Goal: Use online tool/utility

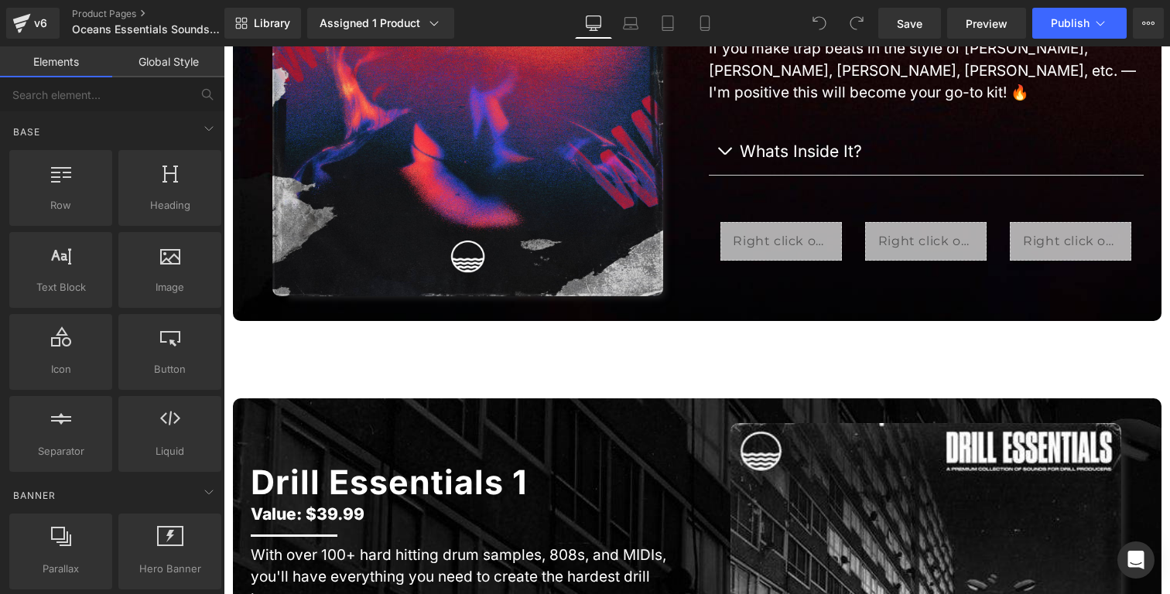
scroll to position [954, 0]
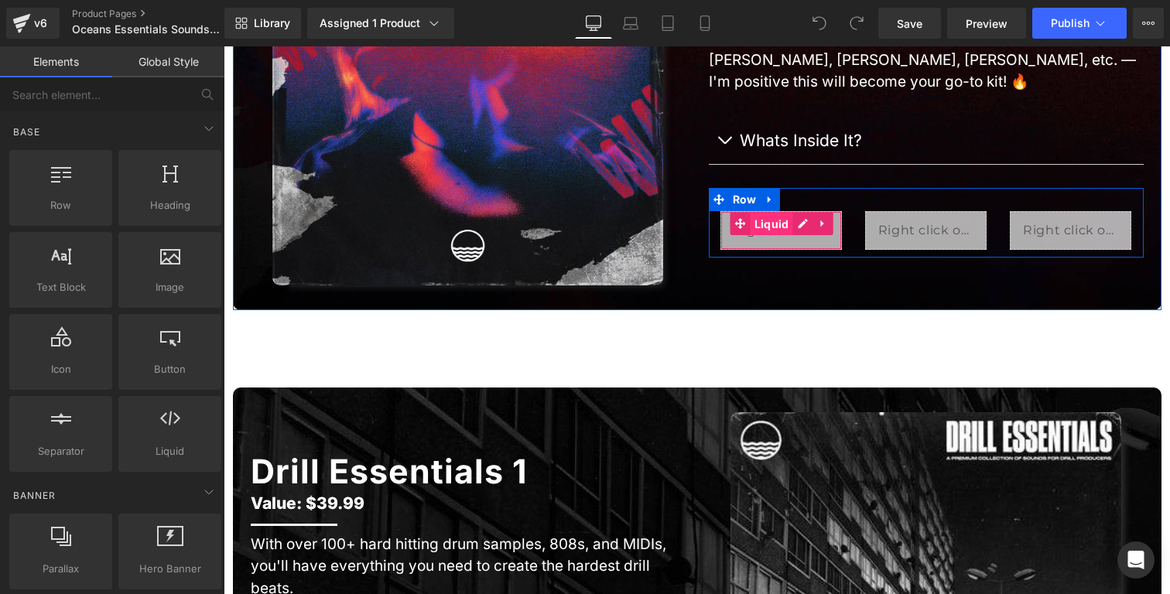
click at [759, 225] on span "Liquid" at bounding box center [771, 224] width 43 height 23
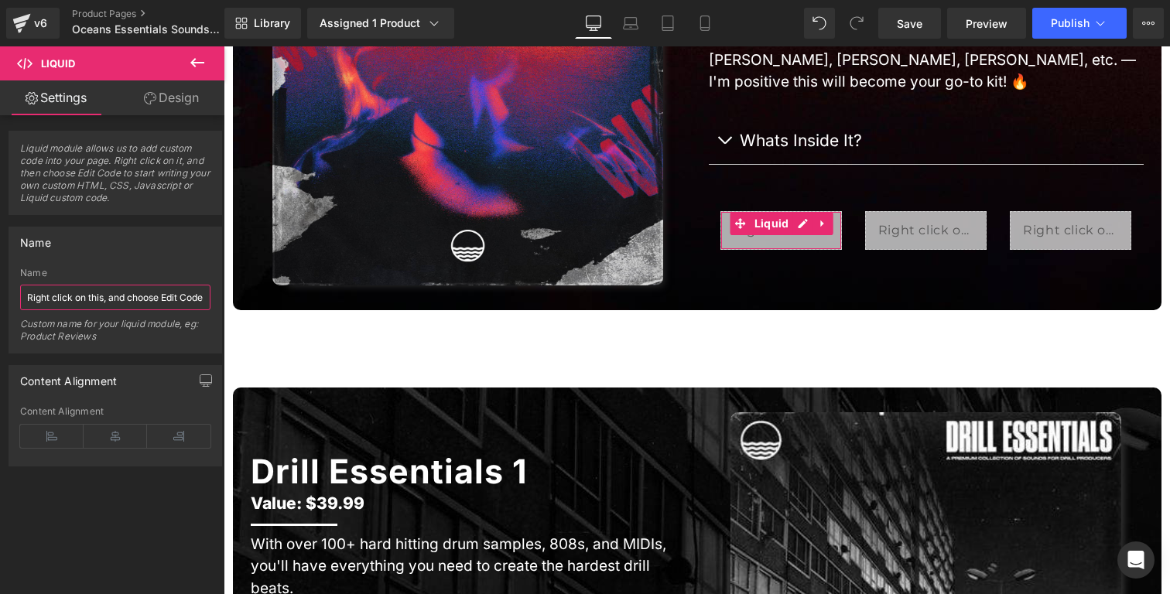
click at [149, 298] on input "Right click on this, and choose Edit Code." at bounding box center [115, 298] width 190 height 26
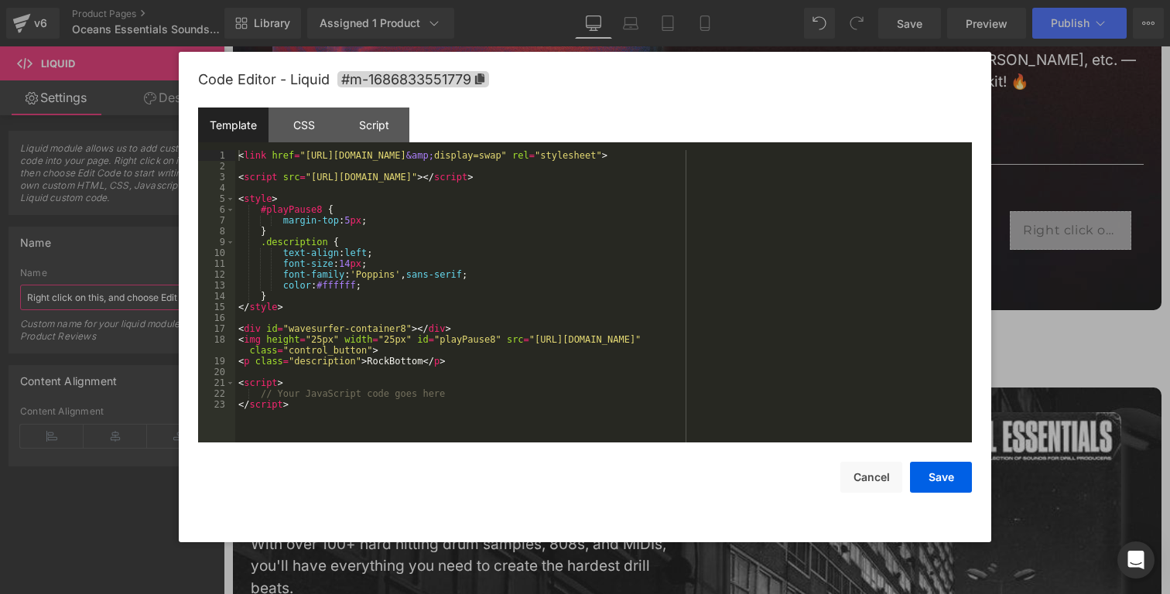
click at [728, 0] on div "Liquid You are previewing how the will restyle your page. You can not edit Elem…" at bounding box center [585, 0] width 1170 height 0
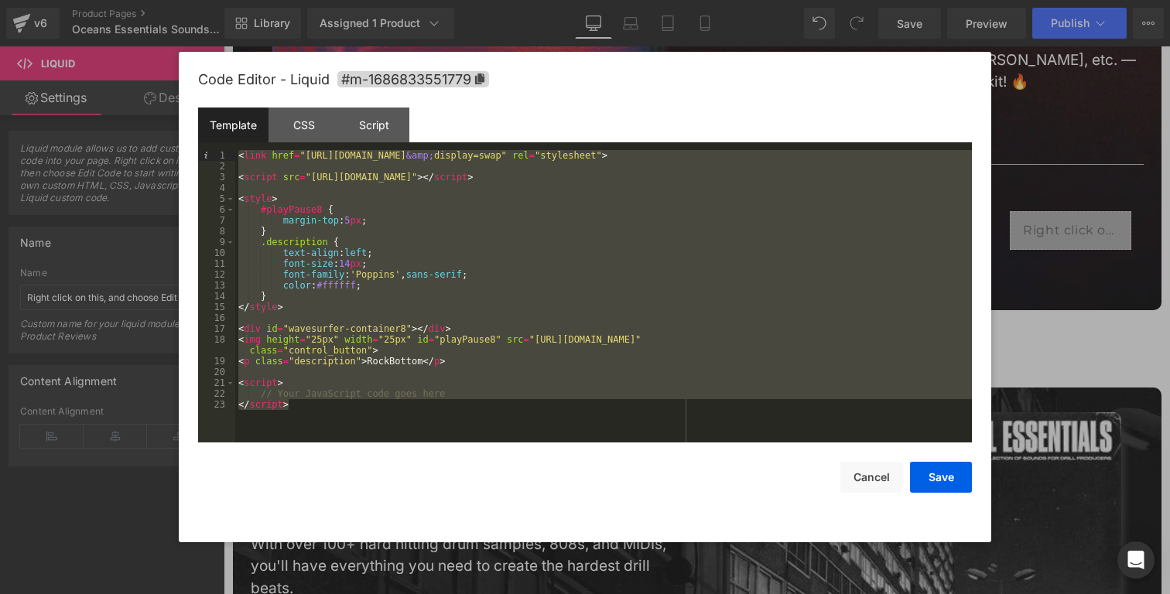
drag, startPoint x: 404, startPoint y: 411, endPoint x: 203, endPoint y: 120, distance: 353.2
click at [203, 120] on div "Template CSS Script Data 1 2 3 4 5 6 7 8 9 10 11 12 13 14 15 16 17 18 19 20 21 …" at bounding box center [585, 275] width 774 height 335
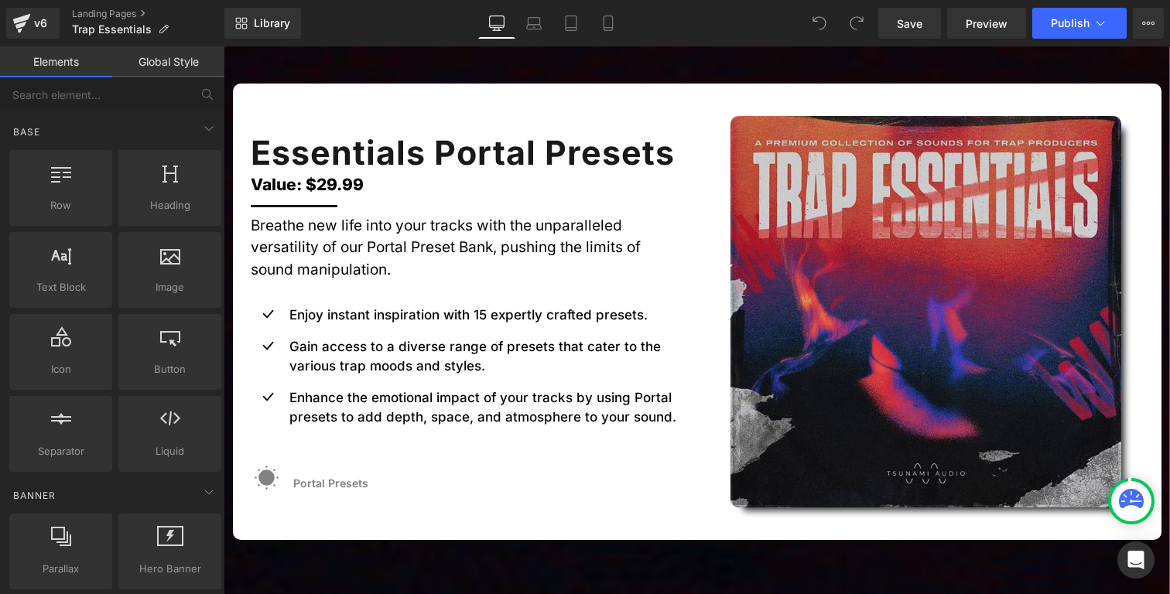
scroll to position [3152, 0]
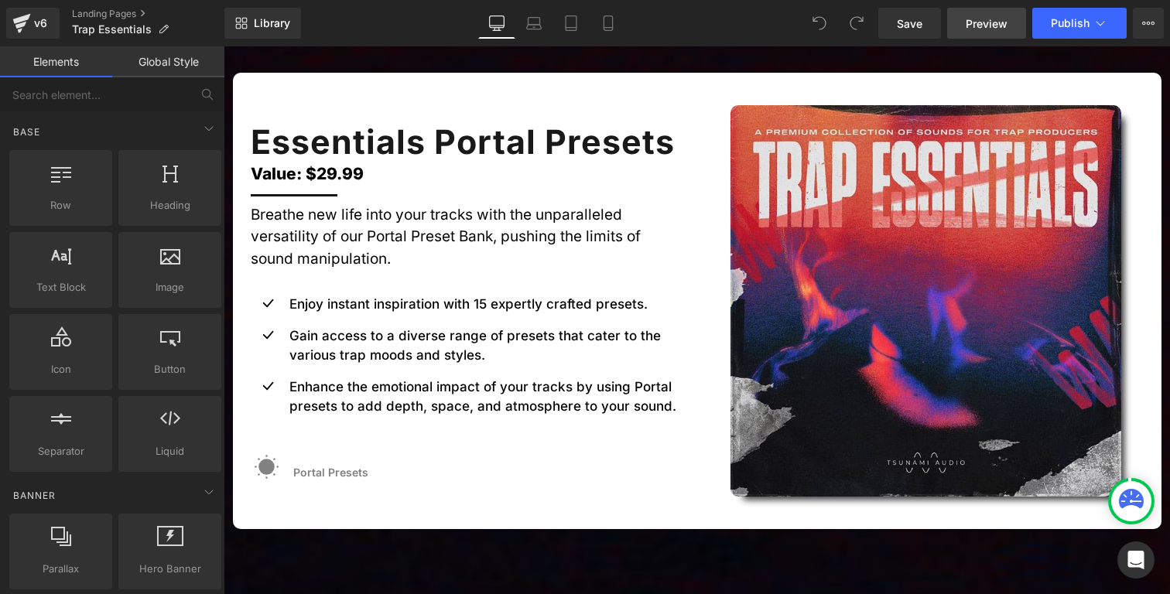
click at [972, 22] on span "Preview" at bounding box center [987, 23] width 42 height 16
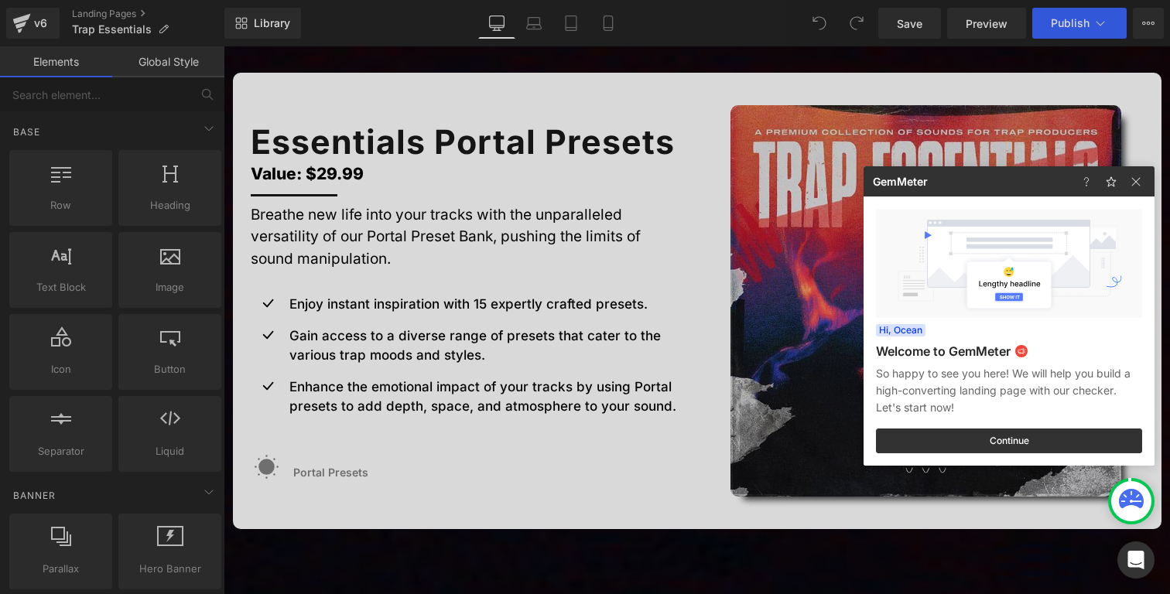
click at [682, 203] on div at bounding box center [585, 297] width 1170 height 594
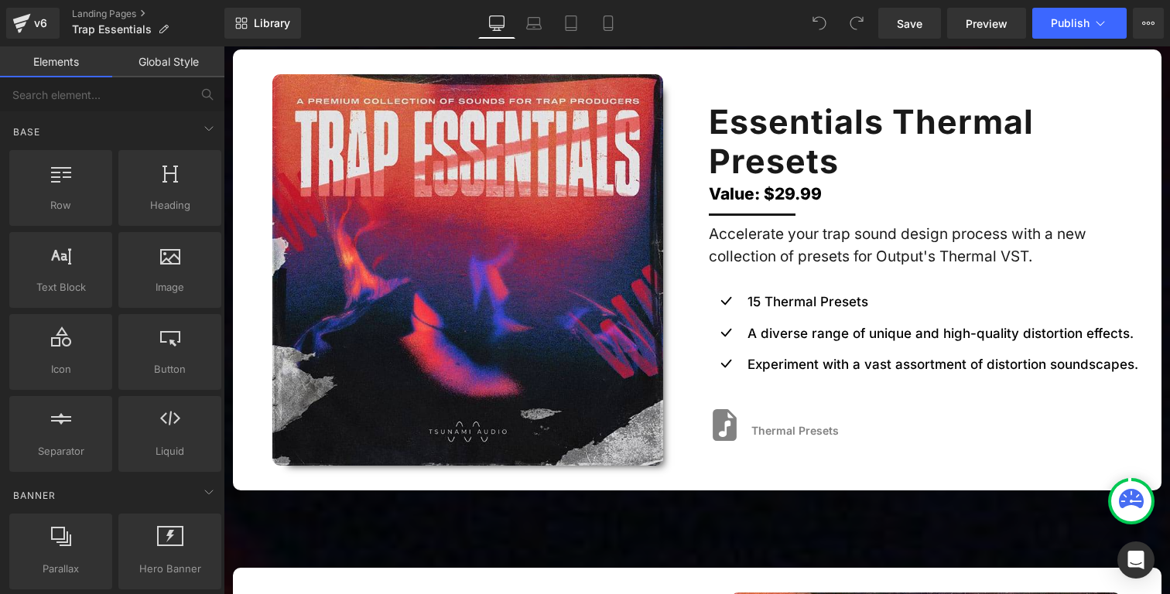
scroll to position [3856, 0]
